Goal: Navigation & Orientation: Find specific page/section

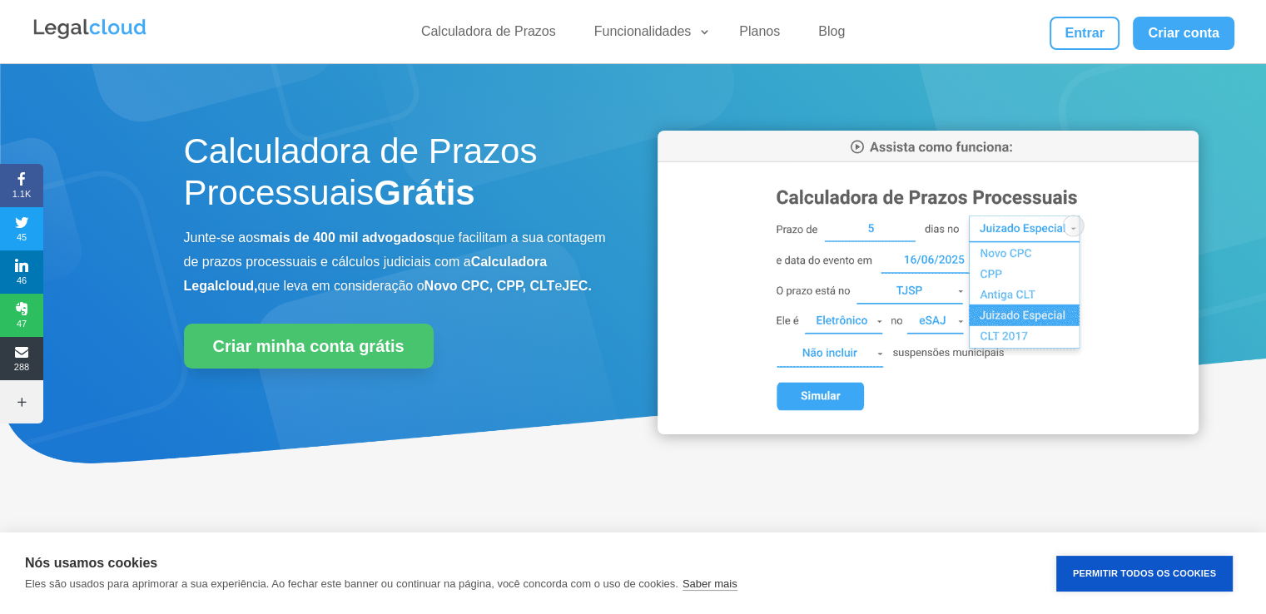
click at [842, 394] on img at bounding box center [928, 283] width 541 height 304
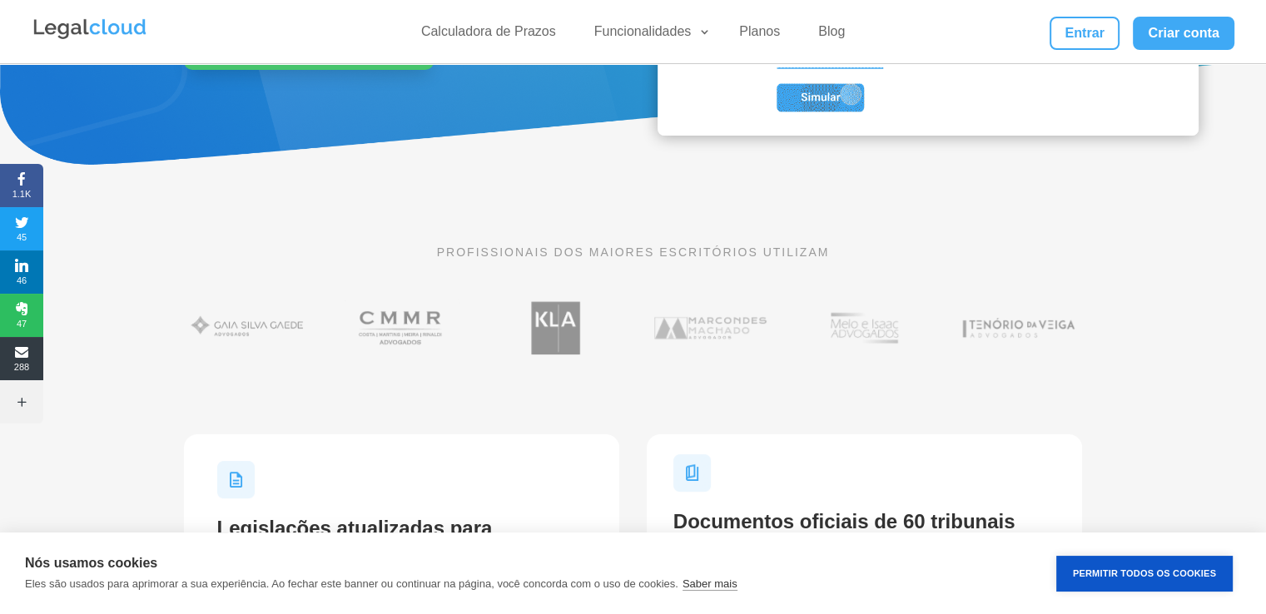
scroll to position [250, 0]
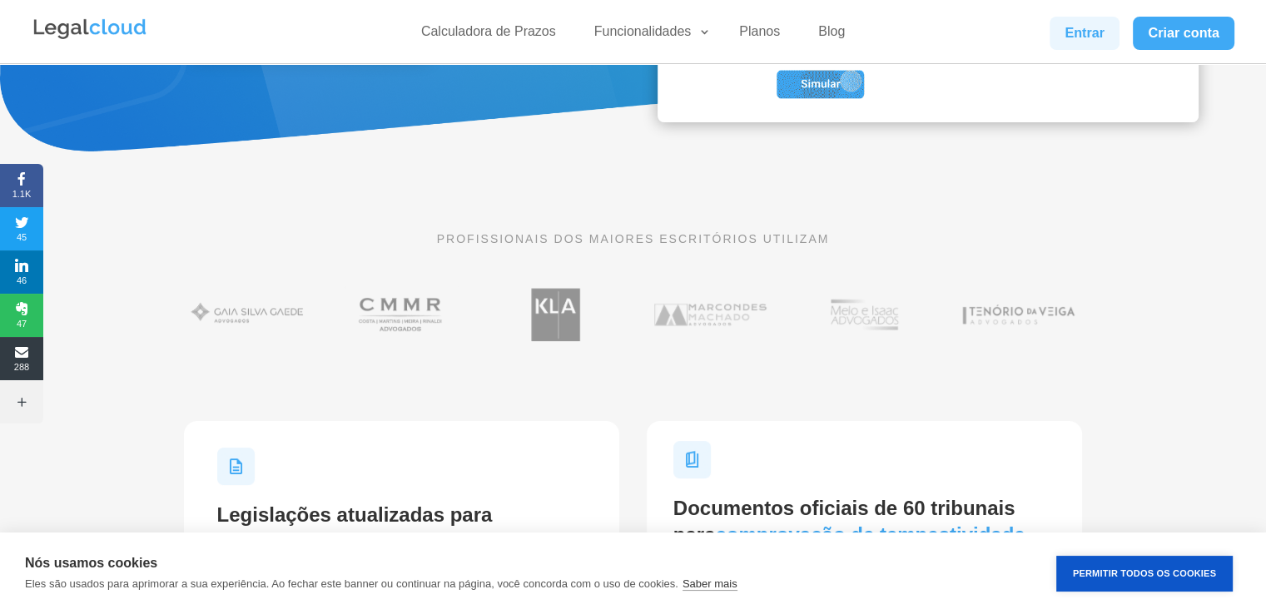
click at [1109, 27] on link "Entrar" at bounding box center [1085, 33] width 70 height 33
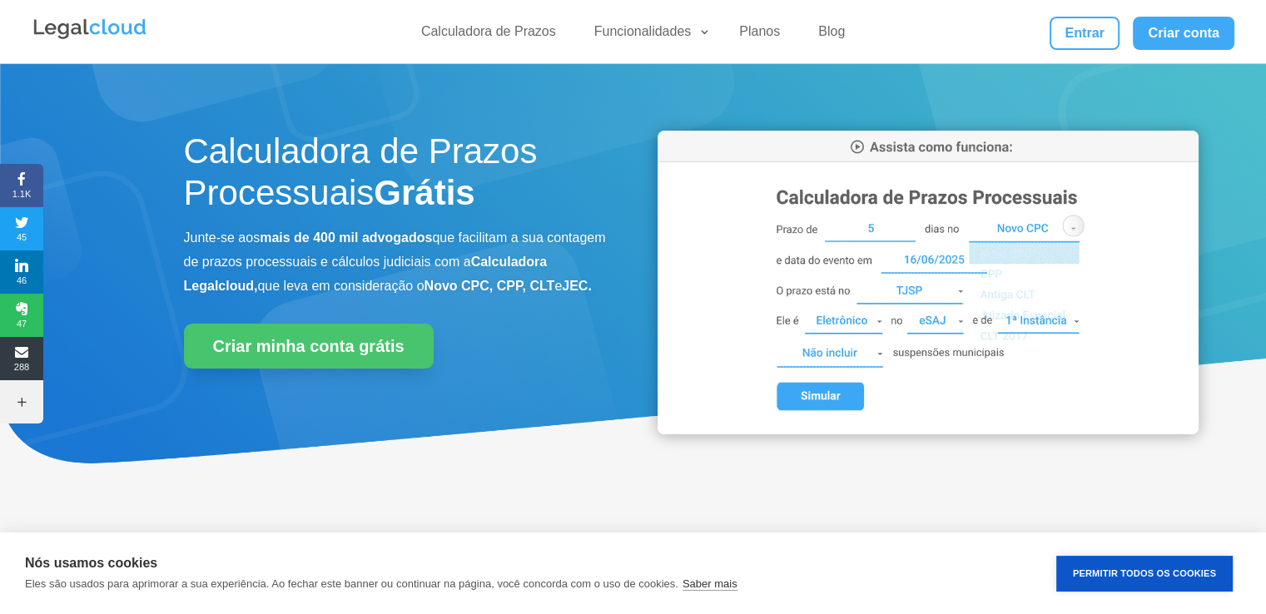
click at [843, 402] on img at bounding box center [928, 283] width 541 height 304
